Goal: Transaction & Acquisition: Purchase product/service

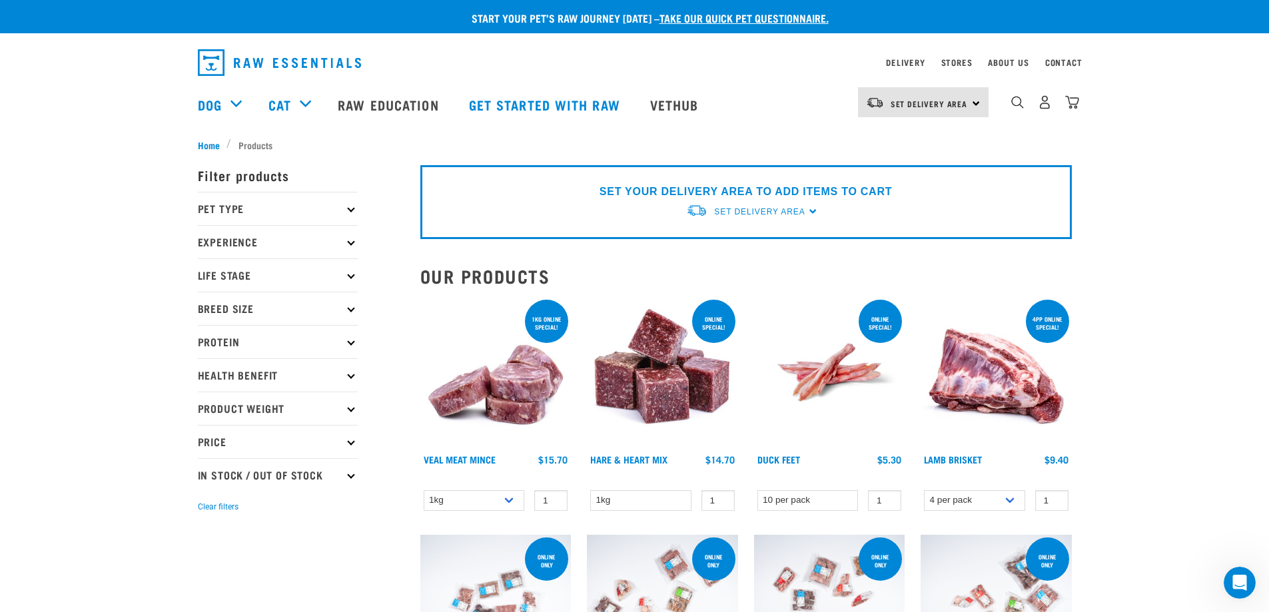
click at [327, 206] on p "Pet Type" at bounding box center [278, 208] width 160 height 33
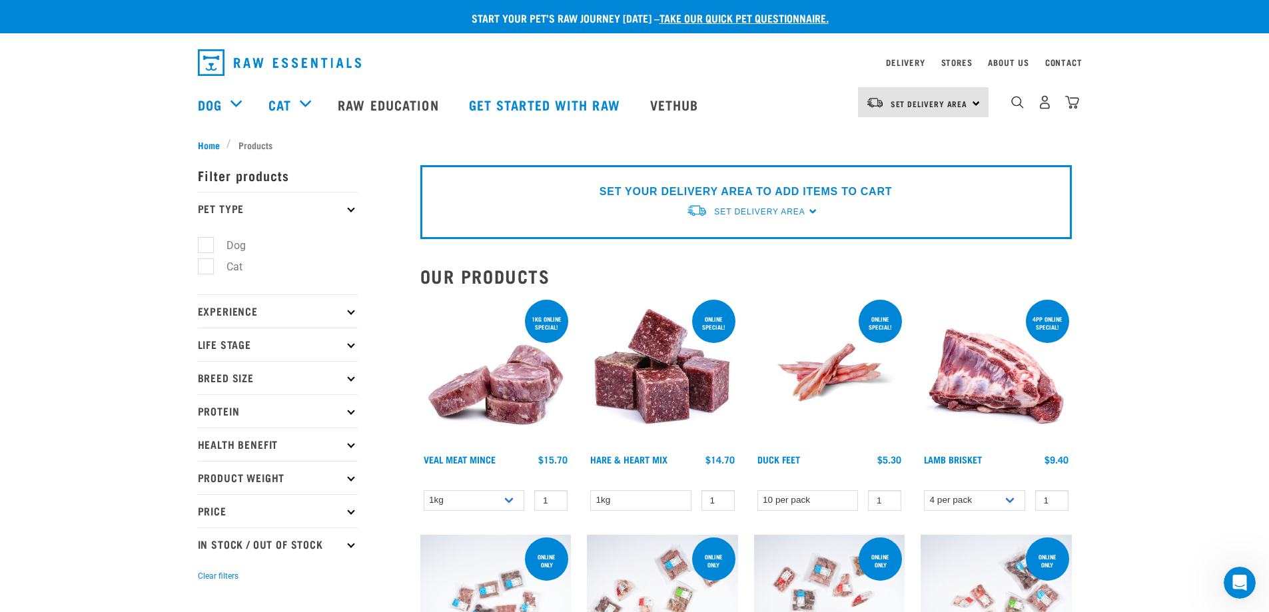
click at [205, 264] on label "Cat" at bounding box center [226, 266] width 43 height 17
click at [204, 264] on input "Cat" at bounding box center [202, 264] width 9 height 9
checkbox input "true"
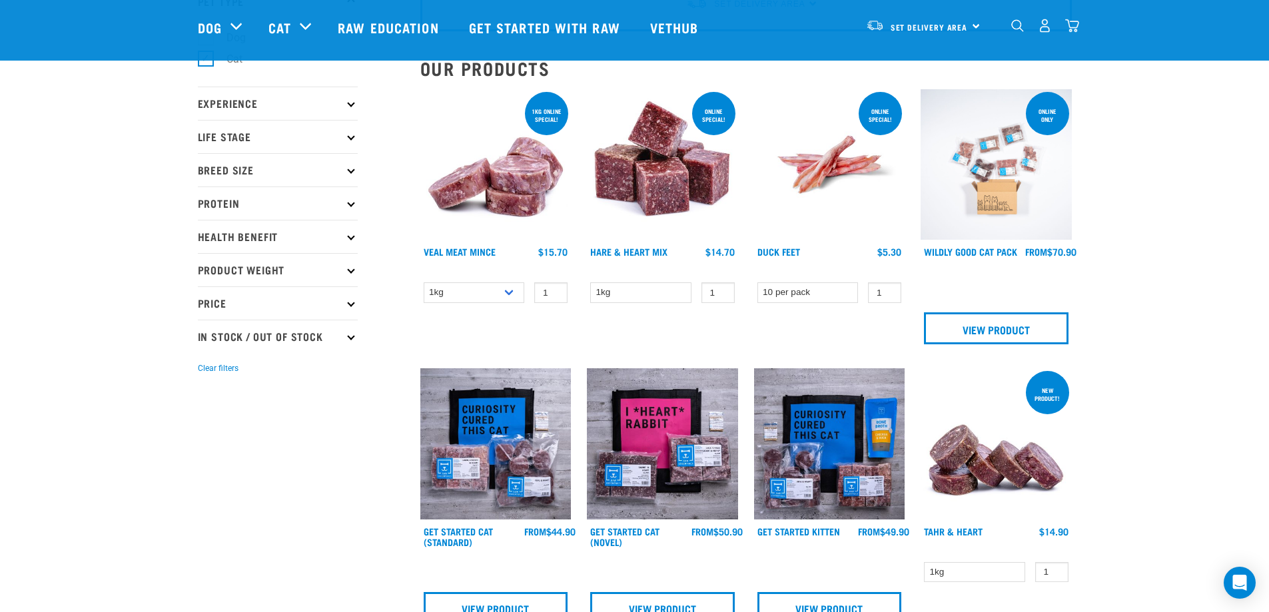
scroll to position [133, 0]
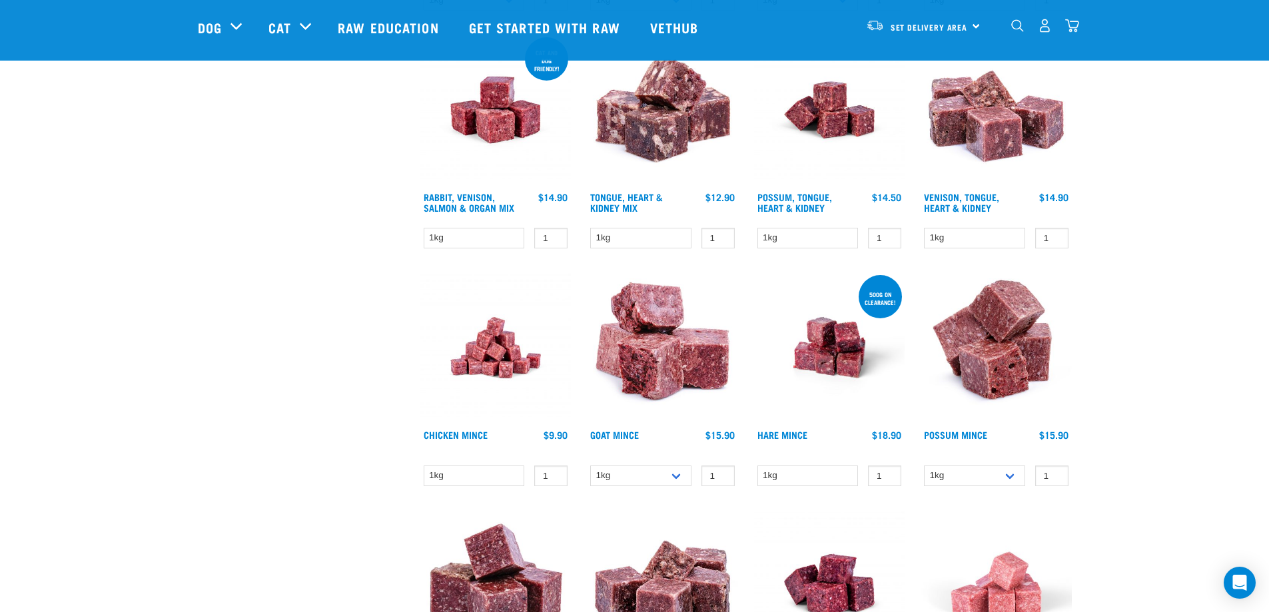
scroll to position [799, 0]
